Goal: Check status

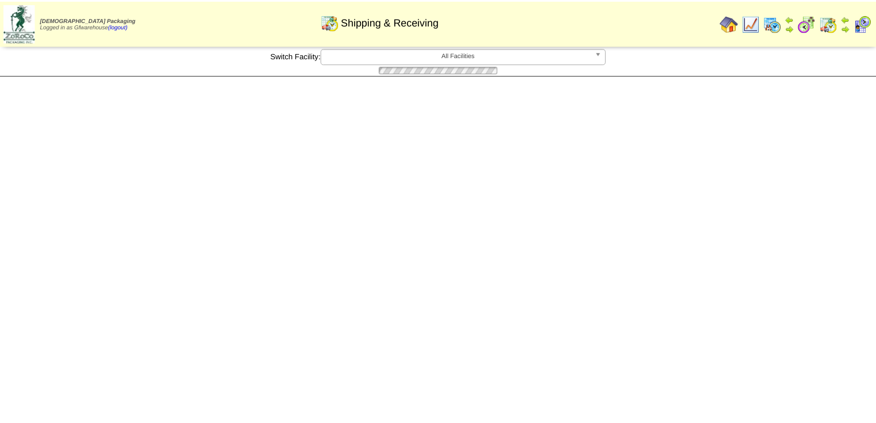
scroll to position [2, 0]
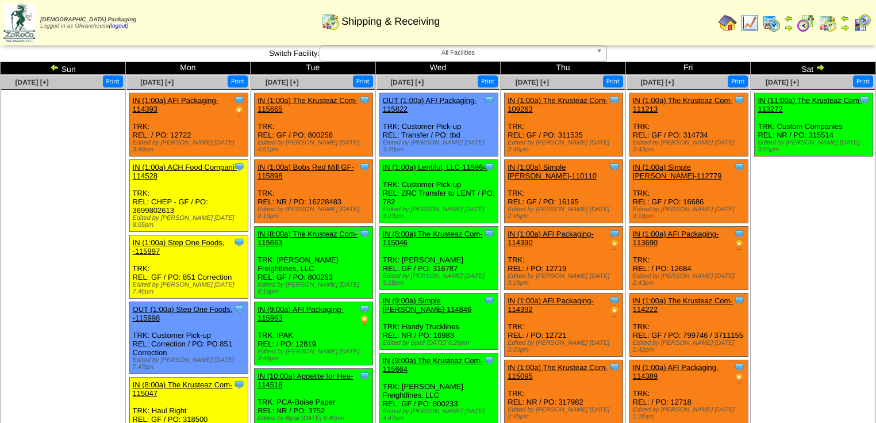
click at [54, 70] on img at bounding box center [54, 67] width 9 height 9
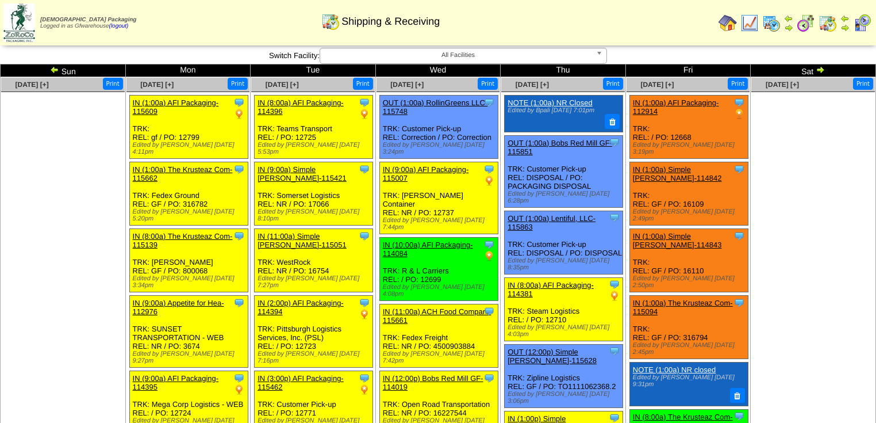
click at [819, 71] on img at bounding box center [820, 69] width 9 height 9
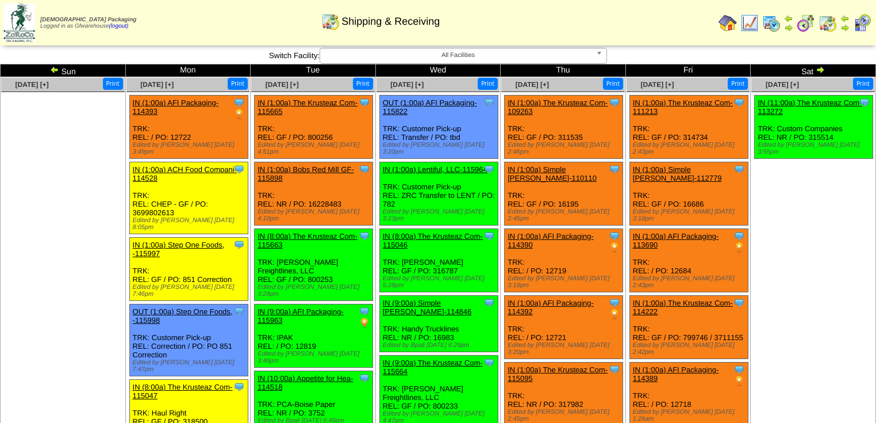
click at [823, 72] on img at bounding box center [820, 69] width 9 height 9
